Goal: Transaction & Acquisition: Purchase product/service

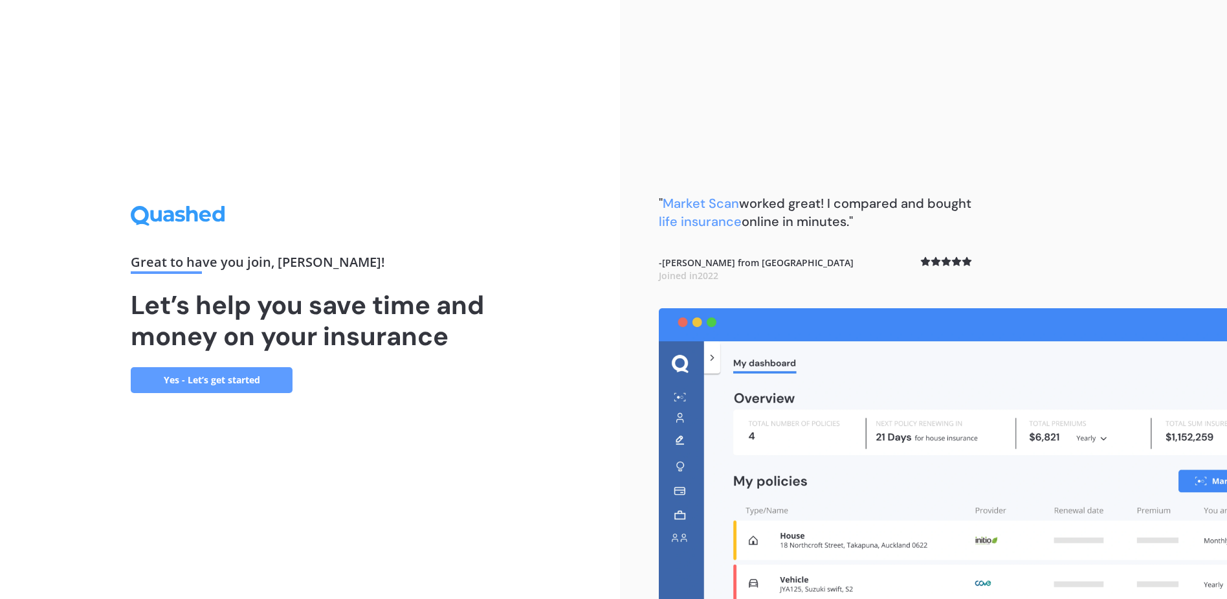
click at [202, 375] on link "Yes - Let’s get started" at bounding box center [212, 380] width 162 height 26
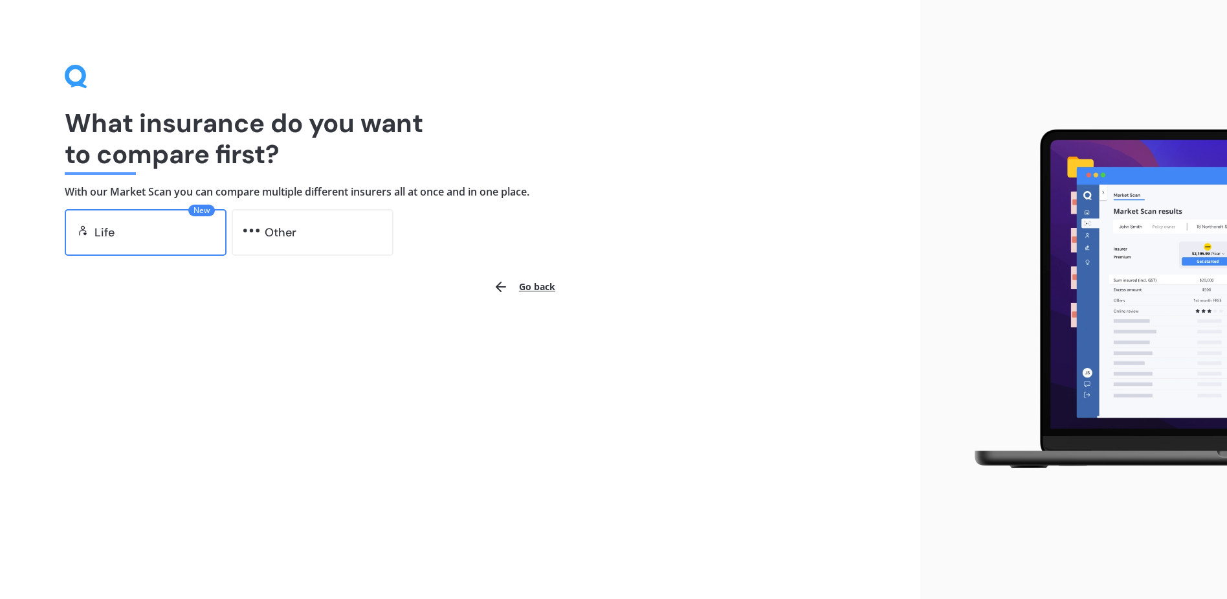
click at [109, 227] on div "Life" at bounding box center [104, 232] width 20 height 13
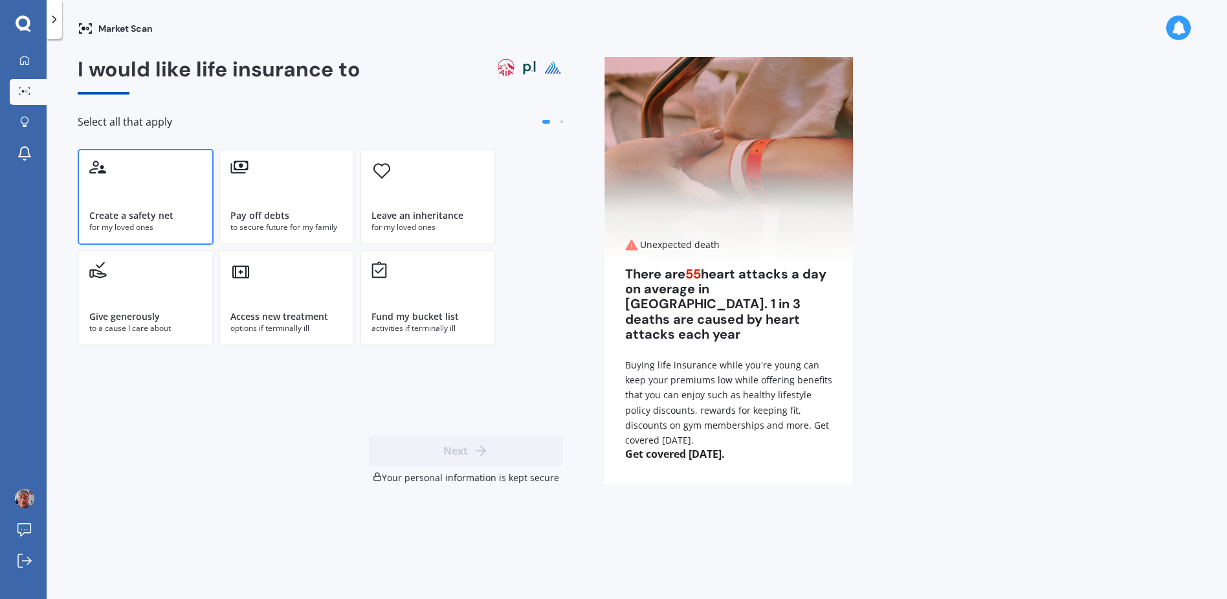
click at [132, 226] on div "for my loved ones" at bounding box center [145, 227] width 113 height 12
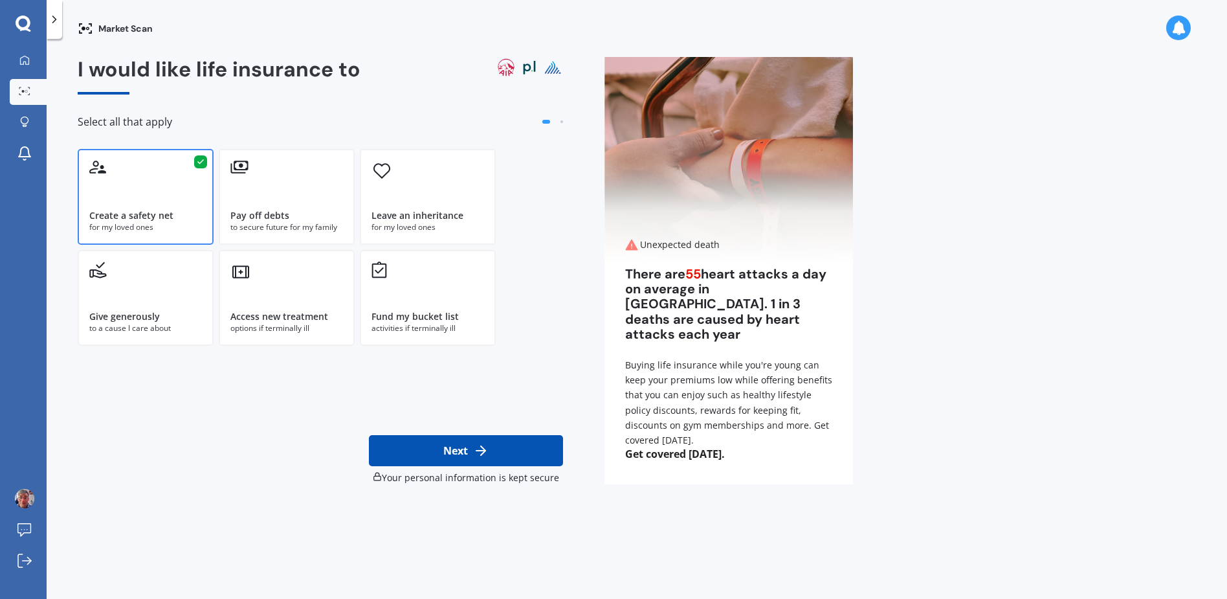
click at [456, 446] on button "Next" at bounding box center [466, 450] width 194 height 31
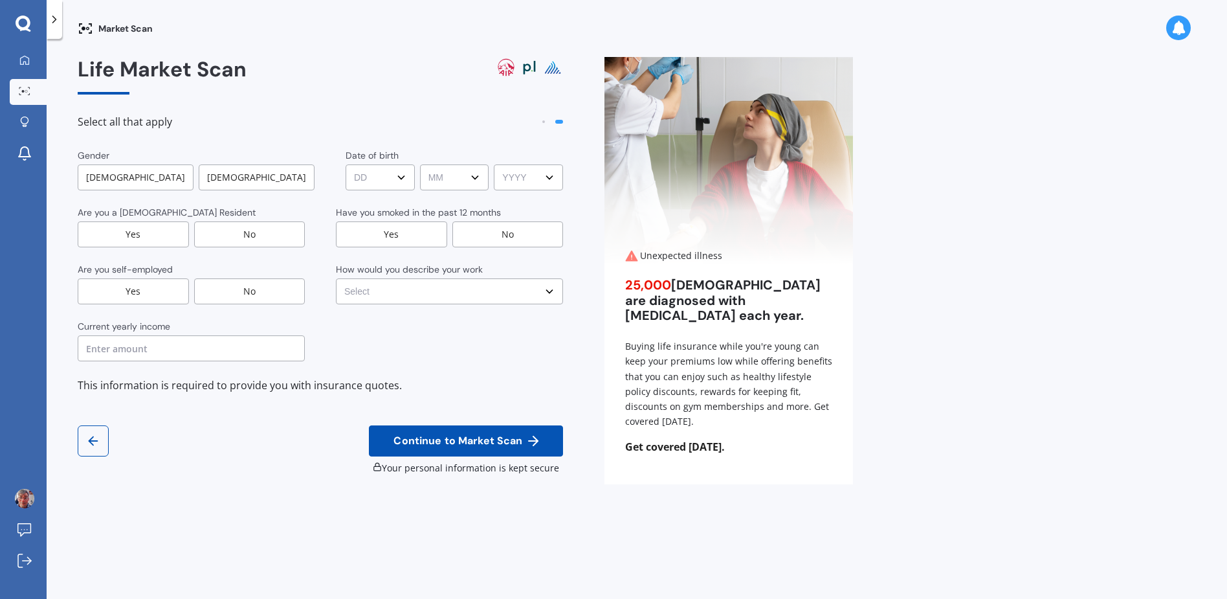
click at [121, 184] on div "[DEMOGRAPHIC_DATA]" at bounding box center [136, 177] width 116 height 26
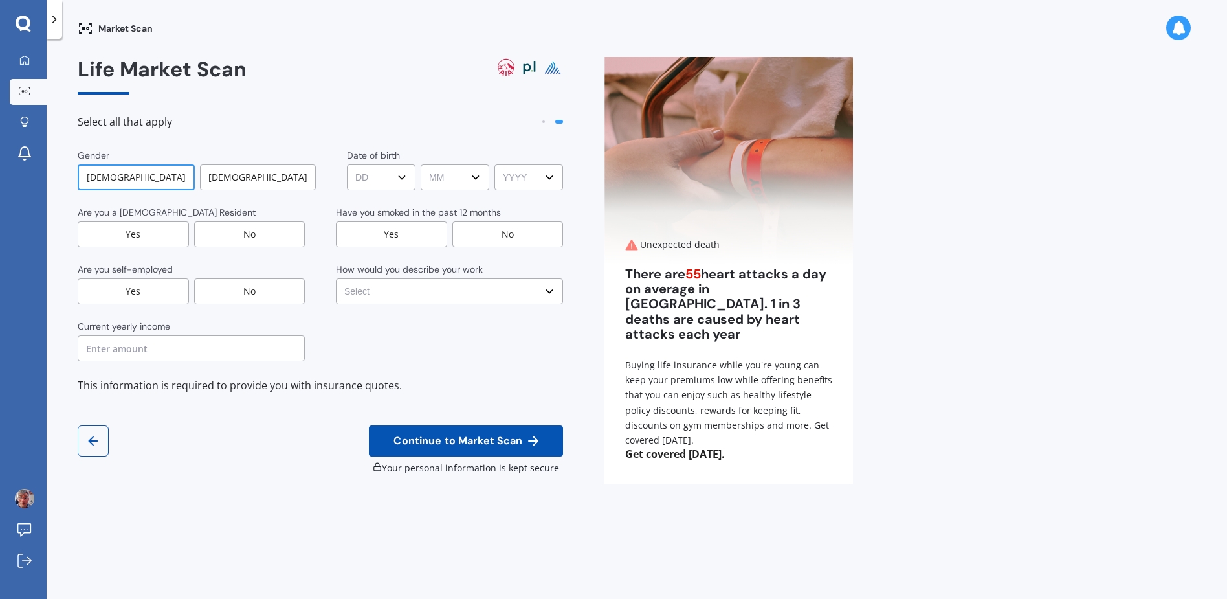
click at [364, 183] on select "DD DD 01 02 03 04 05 06 07 08 09 10 11 12 13 14 15 16 17 18 19 20 21 22 23 24 2…" at bounding box center [381, 177] width 69 height 26
select select "09"
click at [347, 164] on select "DD DD 01 02 03 04 05 06 07 08 09 10 11 12 13 14 15 16 17 18 19 20 21 22 23 24 2…" at bounding box center [381, 177] width 69 height 26
click at [457, 176] on select "MM MM 01 02 03 04 05 06 07 08 09 10 11 12" at bounding box center [455, 177] width 69 height 26
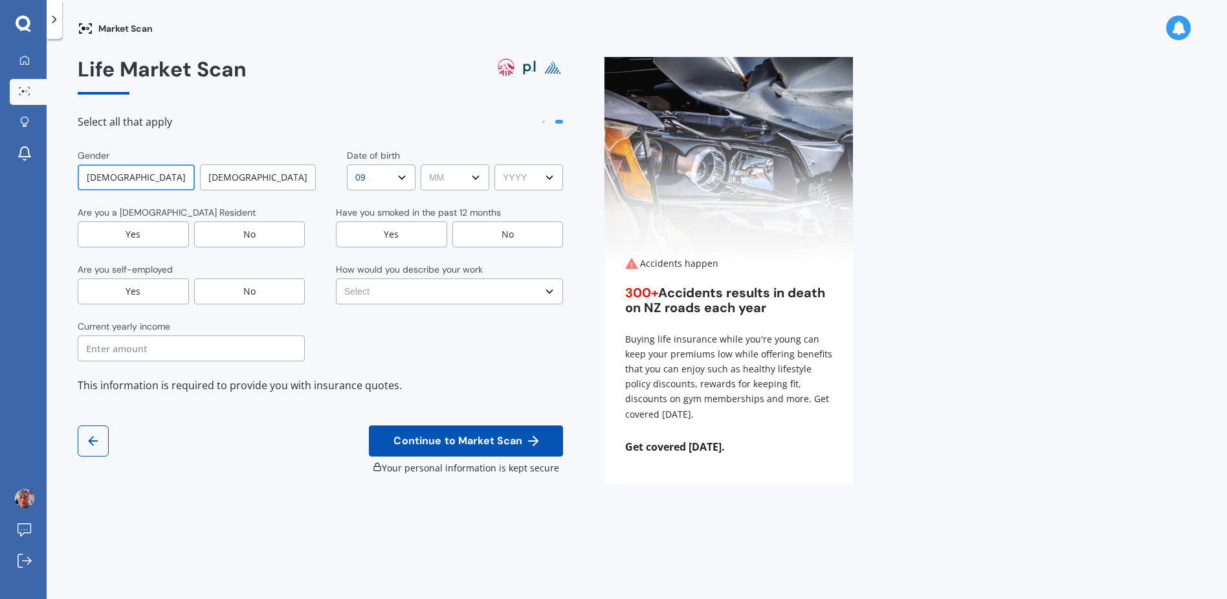
select select "11"
click at [421, 164] on select "MM MM 01 02 03 04 05 06 07 08 09 10 11 12" at bounding box center [455, 177] width 69 height 26
click at [514, 183] on select "YYYY YYYY 2009 2008 2007 2006 2005 2004 2003 2002 2001 2000 1999 1998 1997 1996…" at bounding box center [528, 177] width 69 height 26
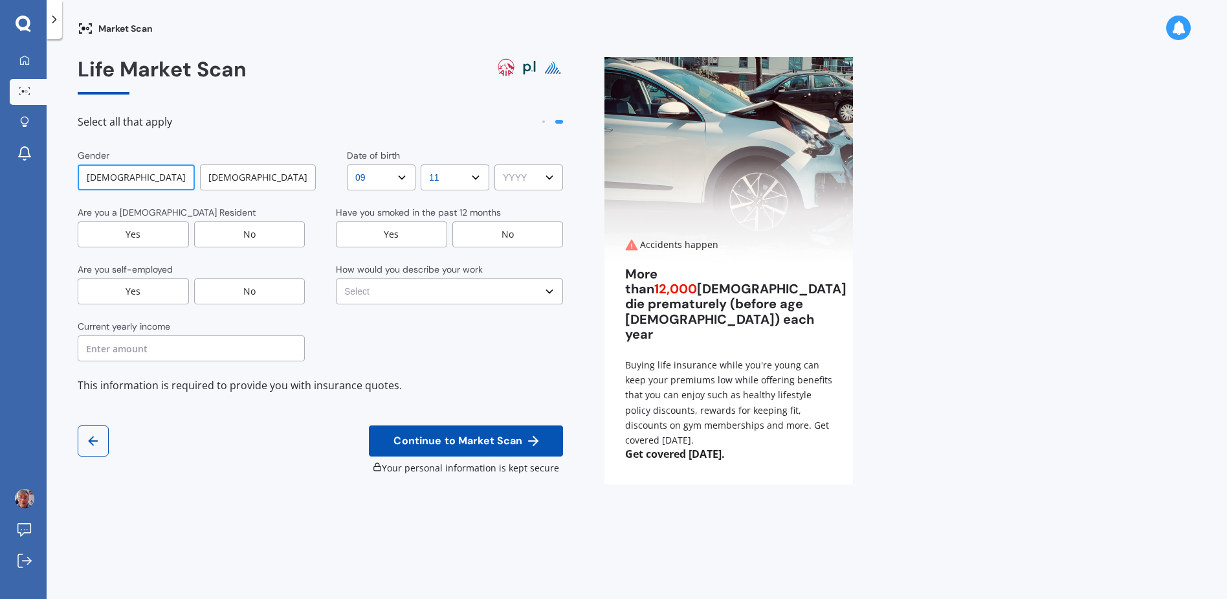
select select "1959"
click at [494, 164] on select "YYYY YYYY 2009 2008 2007 2006 2005 2004 2003 2002 2001 2000 1999 1998 1997 1996…" at bounding box center [528, 177] width 69 height 26
click at [131, 236] on div "Yes" at bounding box center [133, 234] width 111 height 26
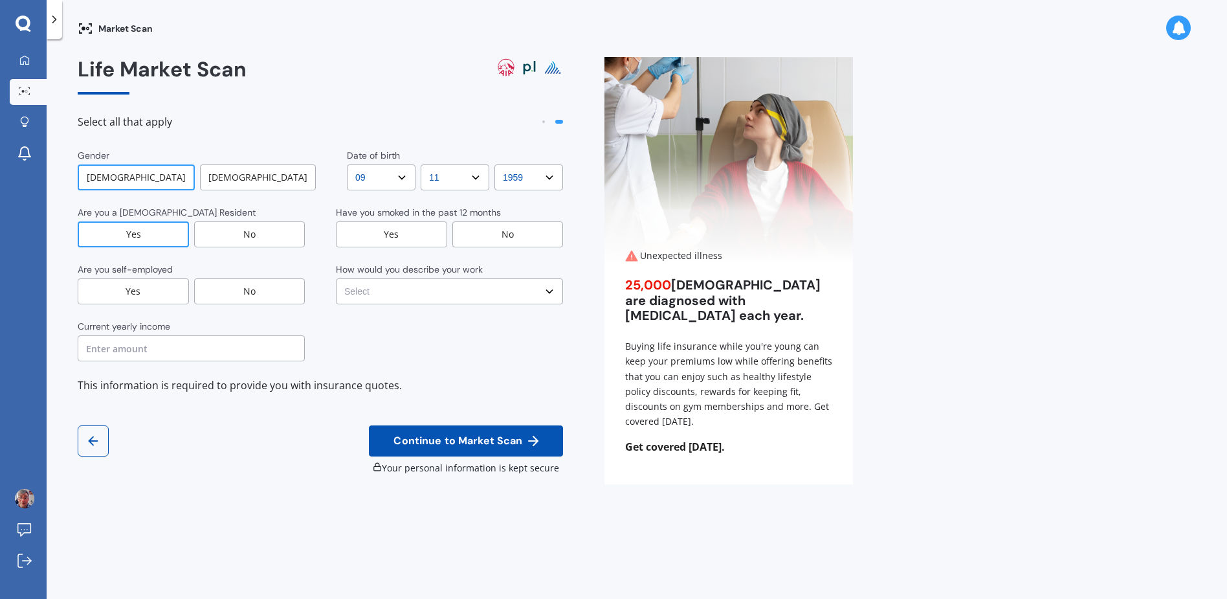
click at [484, 232] on div "No" at bounding box center [507, 234] width 111 height 26
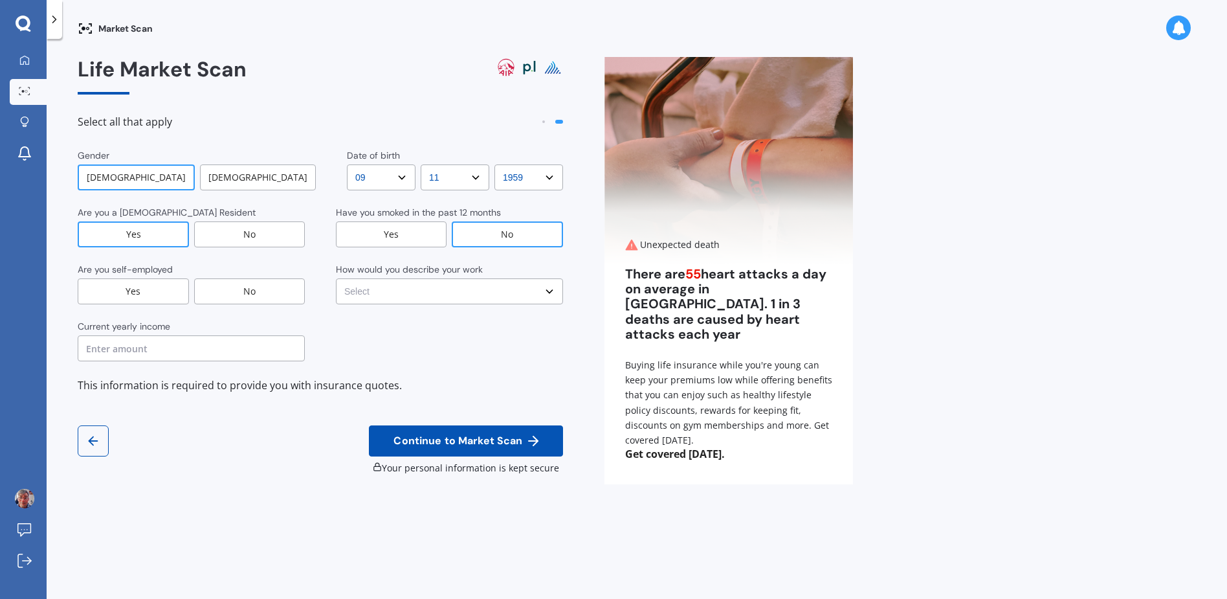
click at [237, 294] on div "No" at bounding box center [249, 291] width 111 height 26
click at [362, 295] on select "Select No manual work e.g. lawyer, consultant, engineer Light manual work [PERS…" at bounding box center [449, 291] width 227 height 26
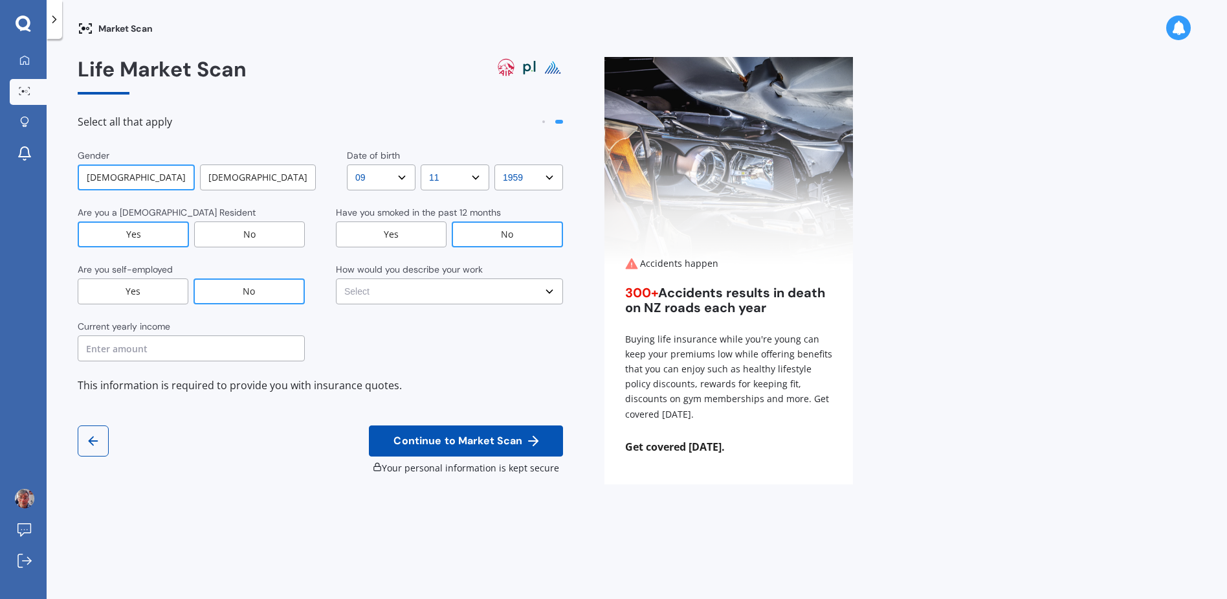
select select "No manual work e.g. lawyer, consultant, engineer"
click at [336, 278] on select "Select No manual work e.g. lawyer, consultant, engineer Light manual work [PERS…" at bounding box center [449, 291] width 227 height 26
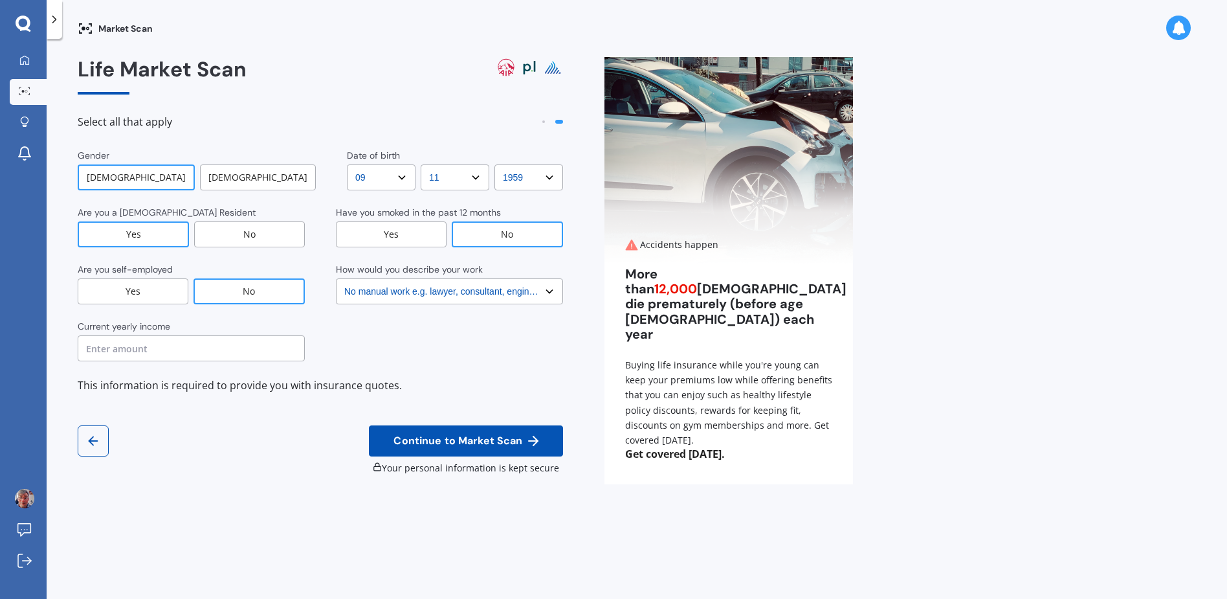
click at [133, 351] on input "text" at bounding box center [191, 348] width 227 height 26
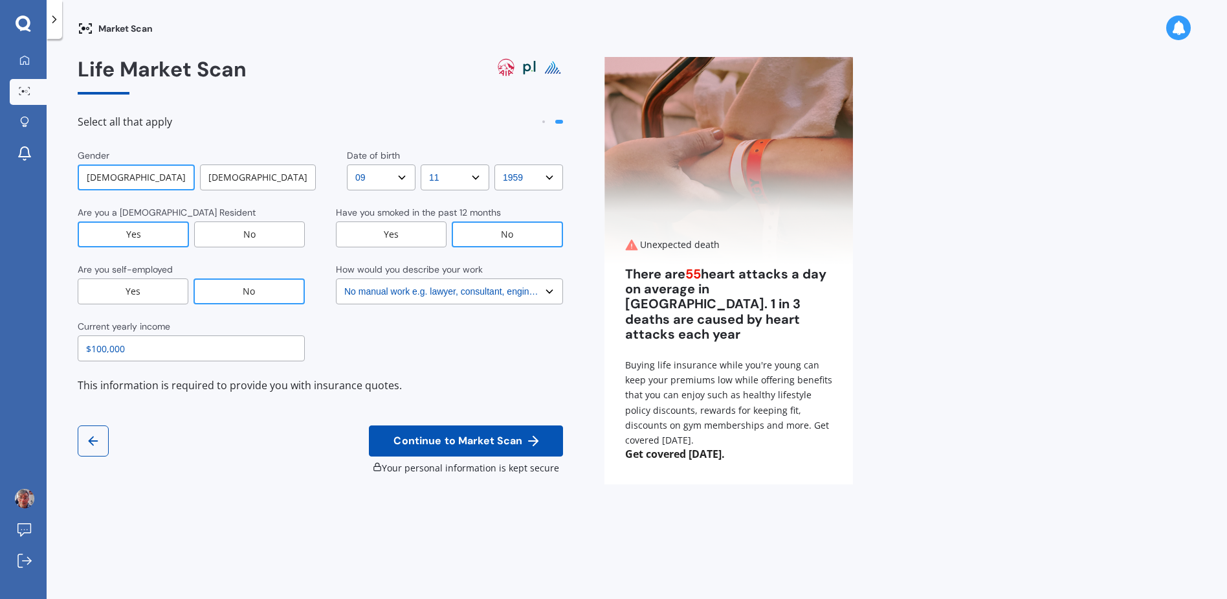
type input "$100,000"
click at [458, 436] on span "Continue to Market Scan" at bounding box center [458, 441] width 134 height 12
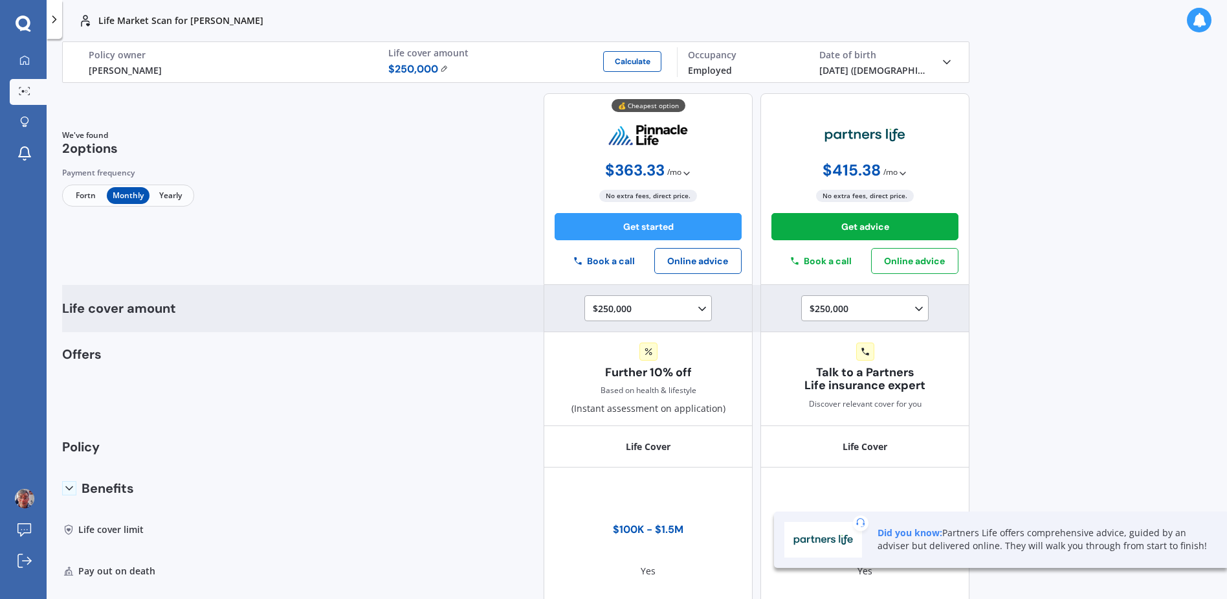
click at [696, 311] on icon at bounding box center [702, 308] width 13 height 13
click at [613, 373] on div "$500,000" at bounding box center [650, 367] width 115 height 23
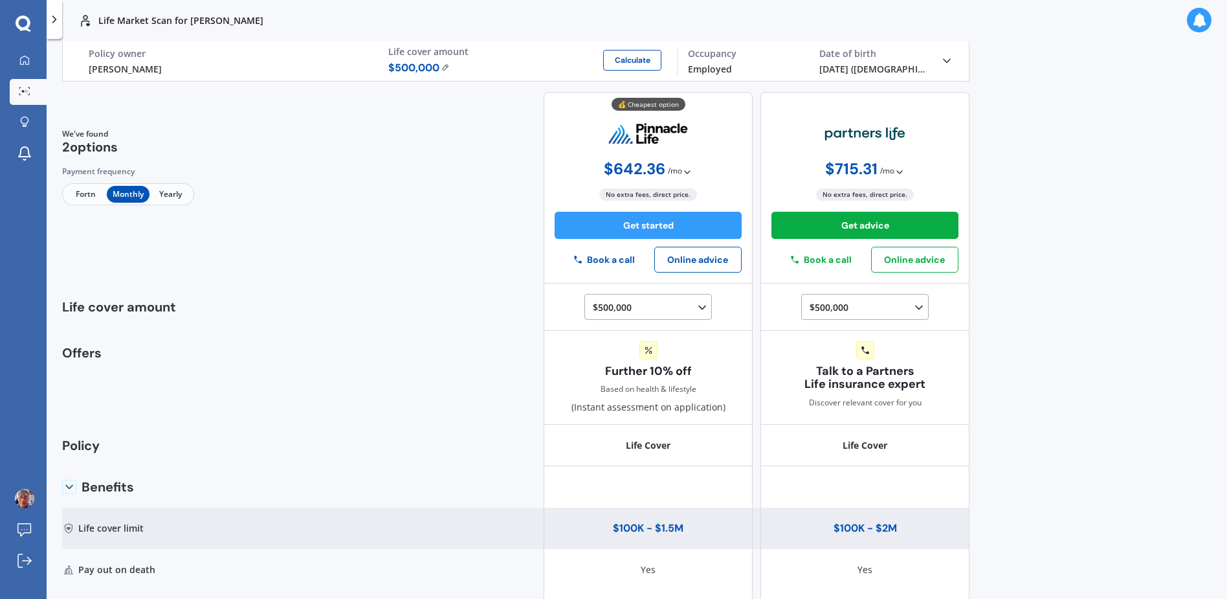
scroll to position [0, 0]
